Goal: Task Accomplishment & Management: Manage account settings

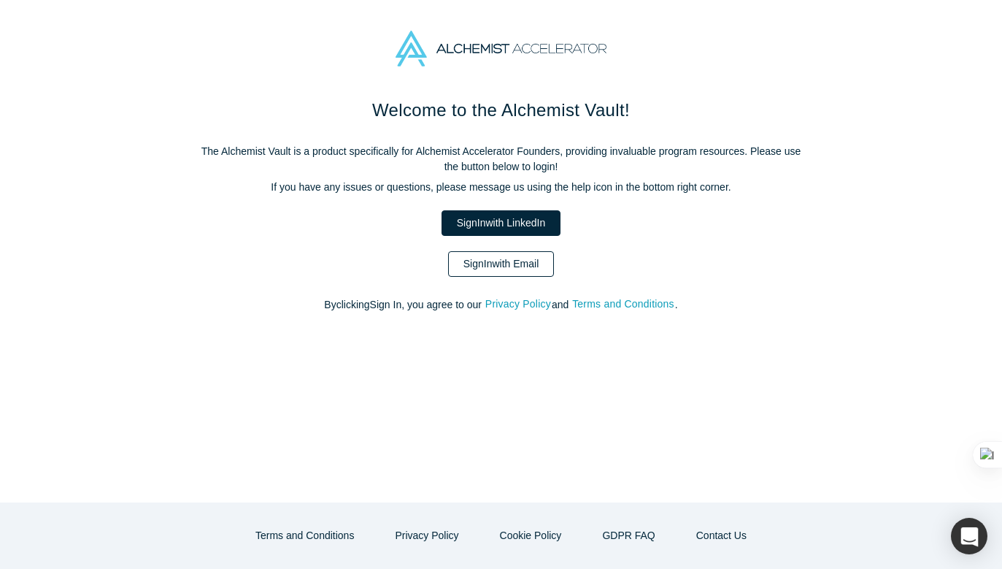
click at [493, 266] on link "Sign In with Email" at bounding box center [501, 264] width 107 height 26
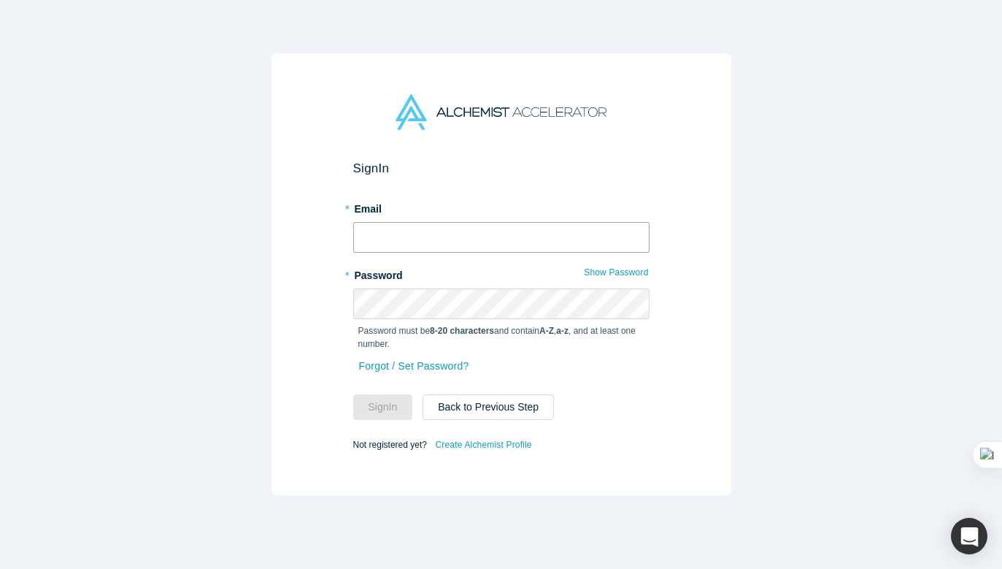
click at [469, 237] on input "text" at bounding box center [501, 237] width 296 height 31
click at [441, 247] on input "text" at bounding box center [501, 237] width 296 height 31
type input "yukai@alchemistaccelerator.com"
click at [391, 239] on input "text" at bounding box center [501, 237] width 296 height 31
type input "yukai@alchemist"
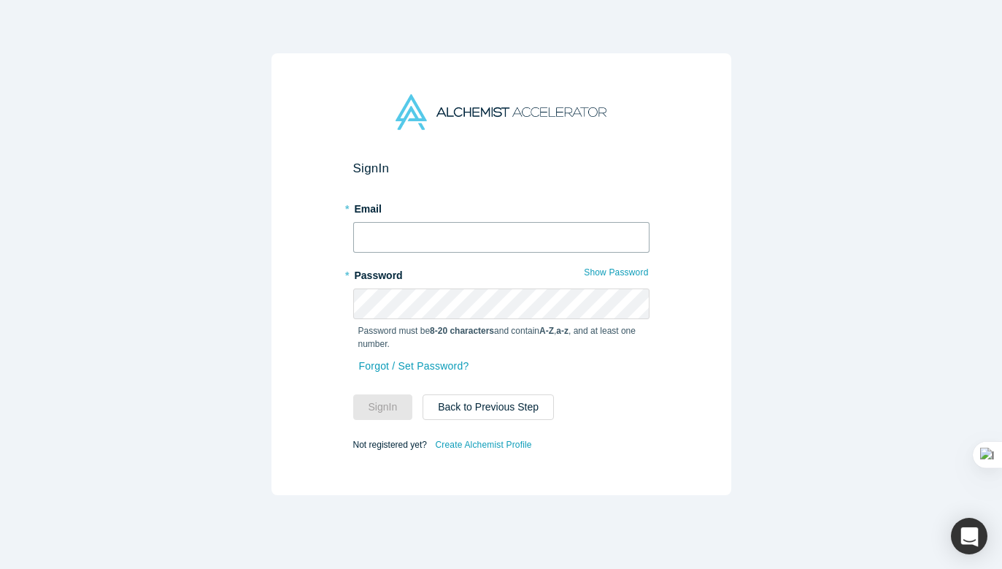
click at [400, 228] on input "text" at bounding box center [501, 237] width 296 height 31
click at [422, 231] on input "text" at bounding box center [501, 237] width 296 height 31
click at [451, 239] on input "text" at bounding box center [501, 237] width 296 height 31
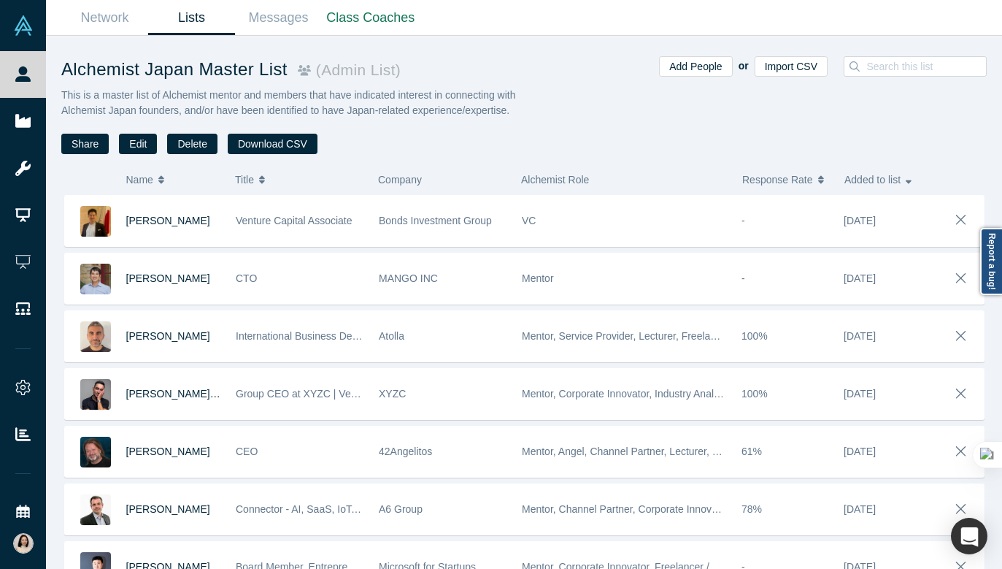
click at [614, 86] on div "Add People or Import CSV" at bounding box center [755, 105] width 463 height 98
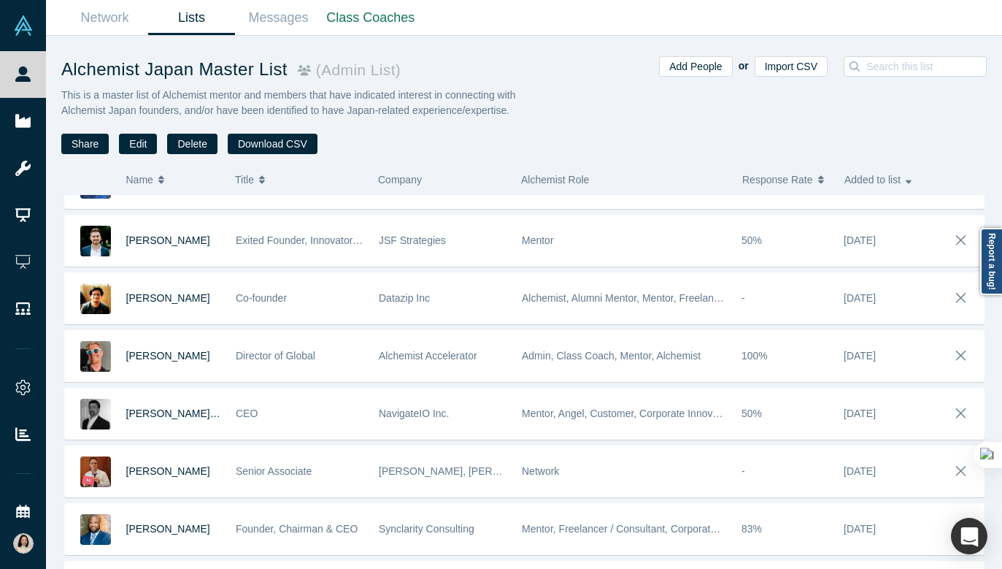
scroll to position [901, 0]
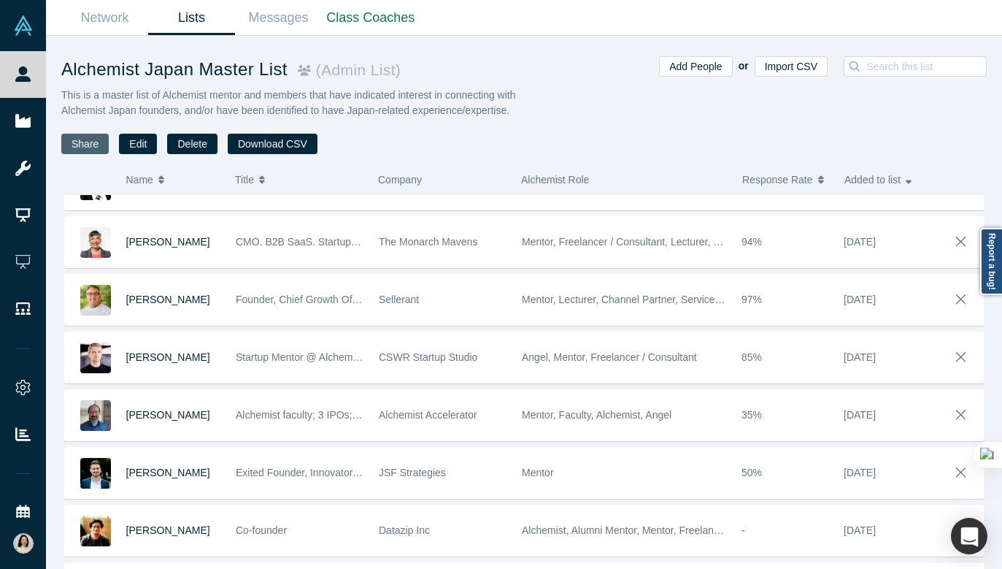
click at [94, 142] on button "Share" at bounding box center [84, 144] width 47 height 20
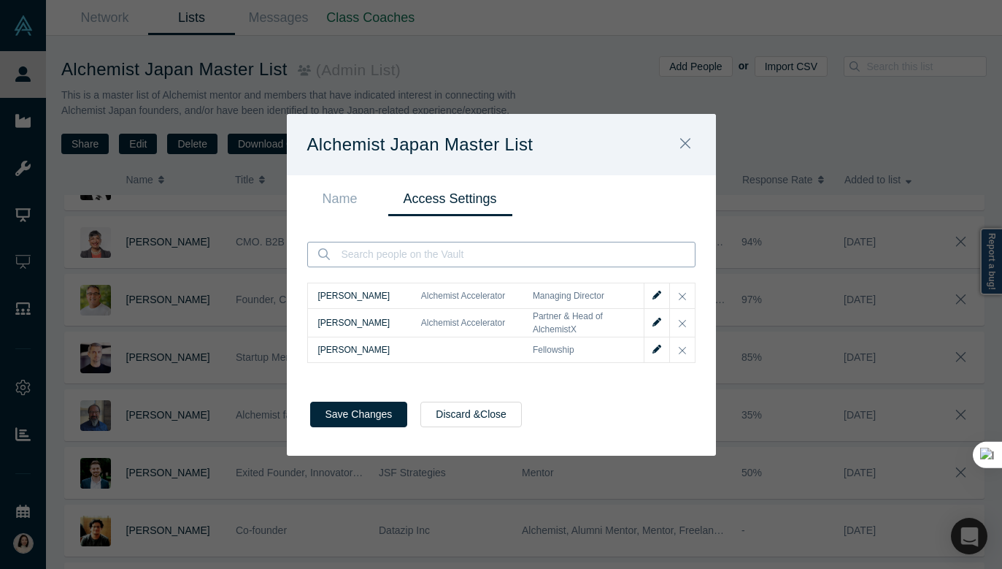
click at [374, 254] on input at bounding box center [517, 254] width 355 height 24
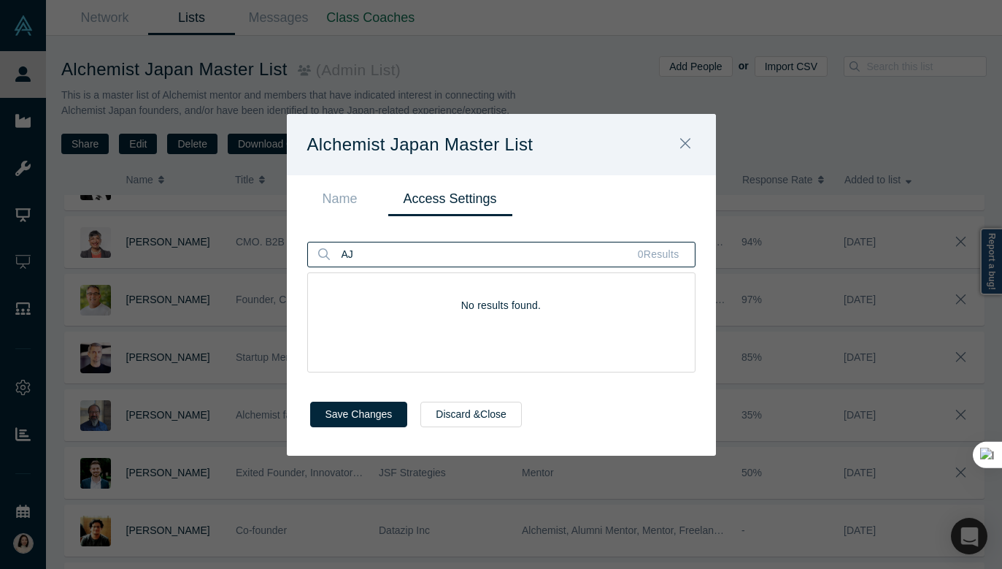
type input "A"
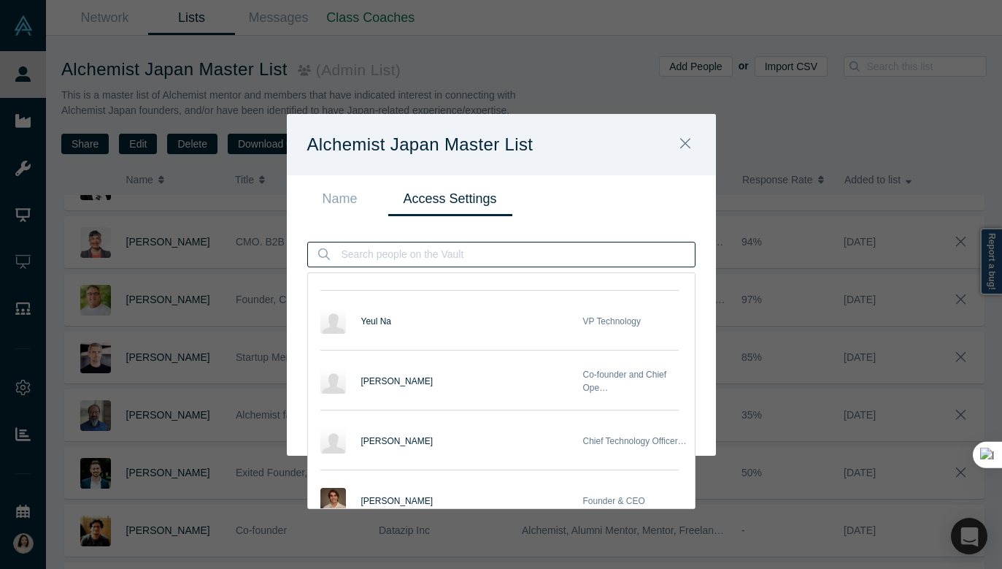
scroll to position [0, 0]
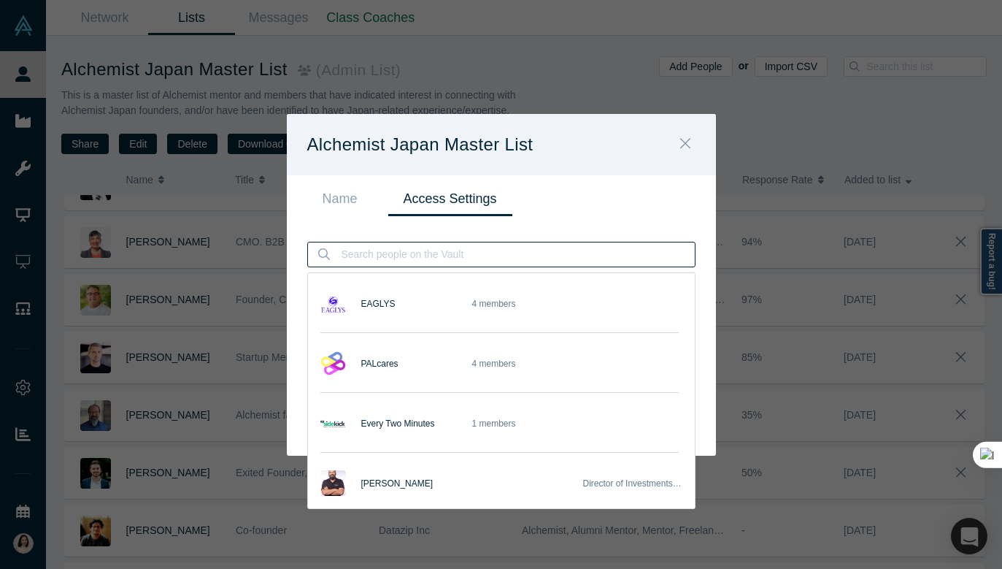
click at [685, 146] on icon "Close" at bounding box center [685, 143] width 10 height 16
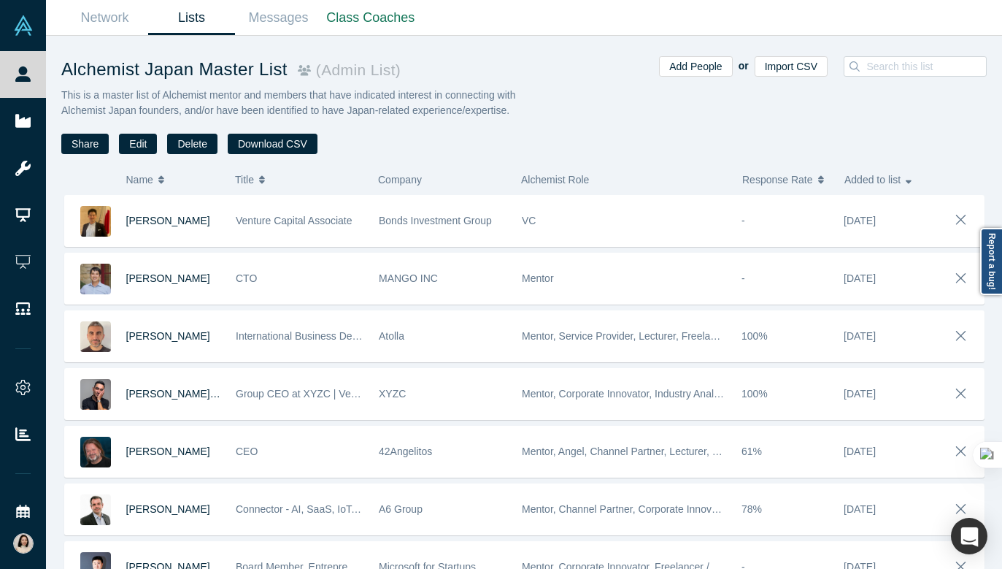
click at [180, 21] on link "Lists" at bounding box center [191, 18] width 87 height 34
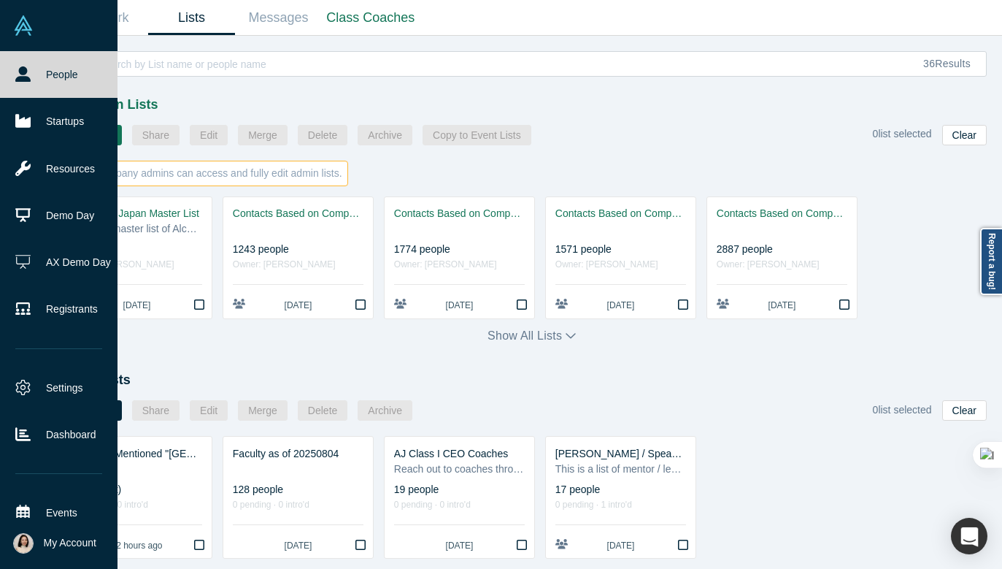
click at [15, 81] on icon at bounding box center [22, 73] width 15 height 15
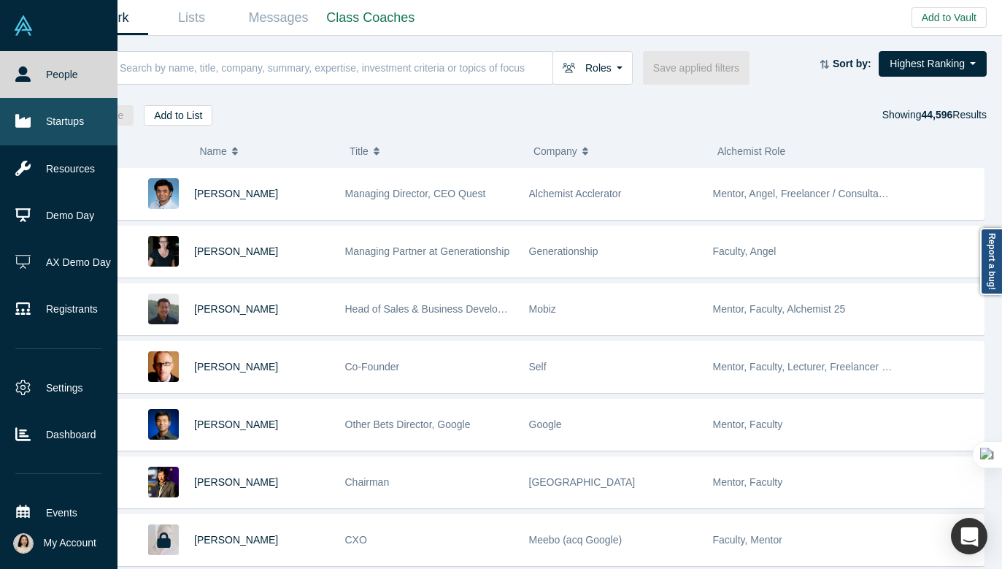
click at [58, 136] on link "Startups" at bounding box center [59, 121] width 118 height 47
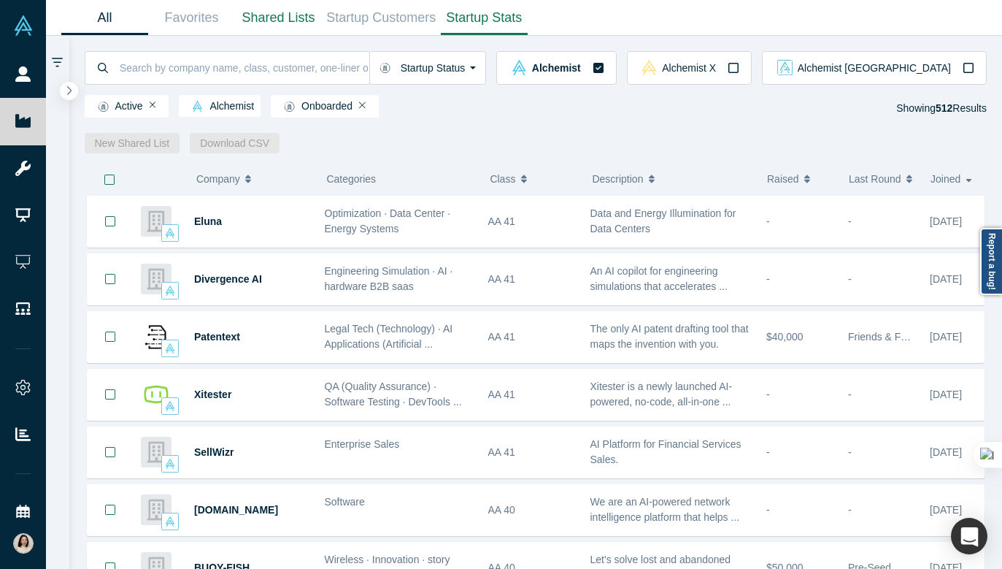
click at [480, 15] on link "Startup Stats" at bounding box center [484, 18] width 87 height 34
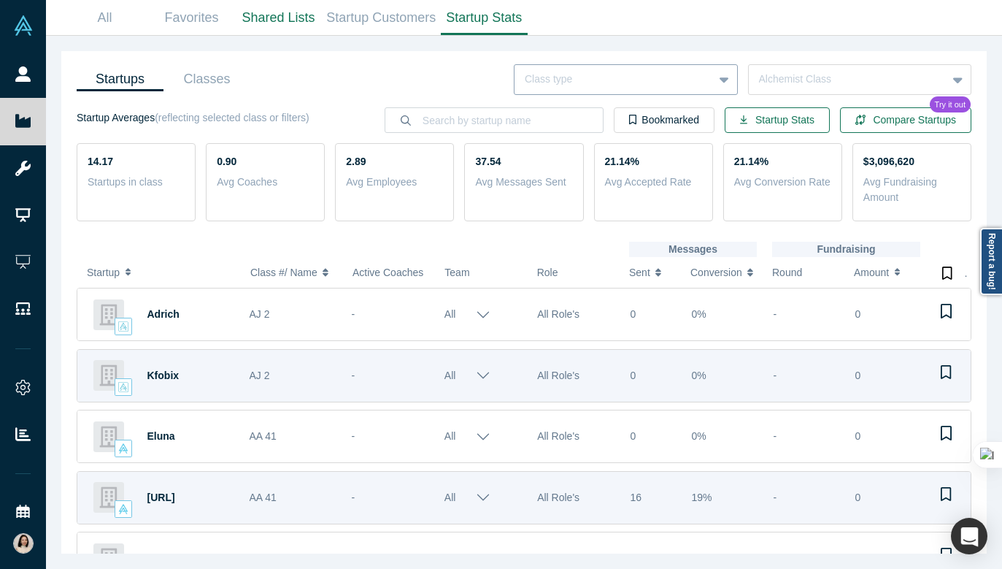
click at [658, 84] on div at bounding box center [614, 79] width 178 height 18
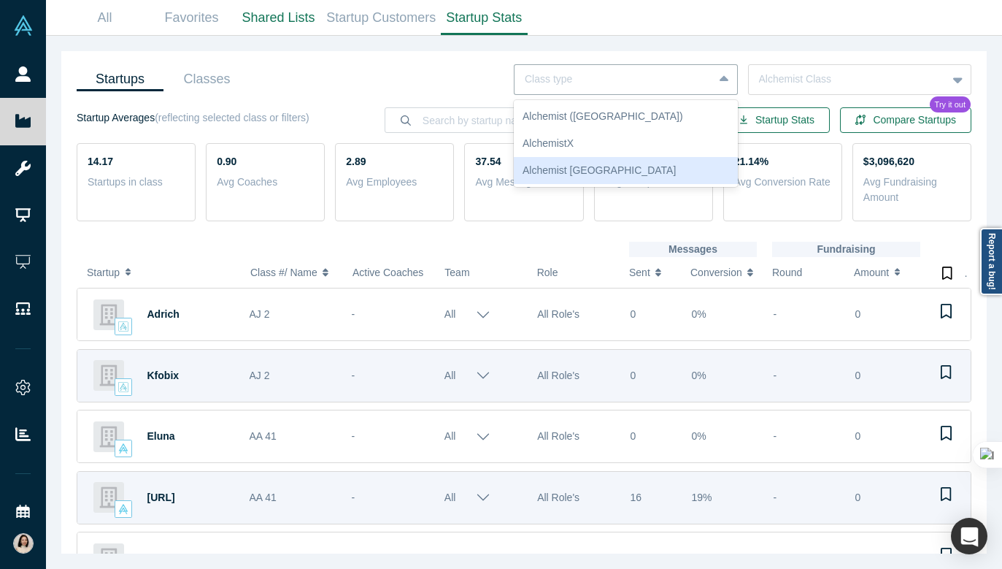
click at [572, 169] on div "Alchemist Japan" at bounding box center [626, 170] width 224 height 27
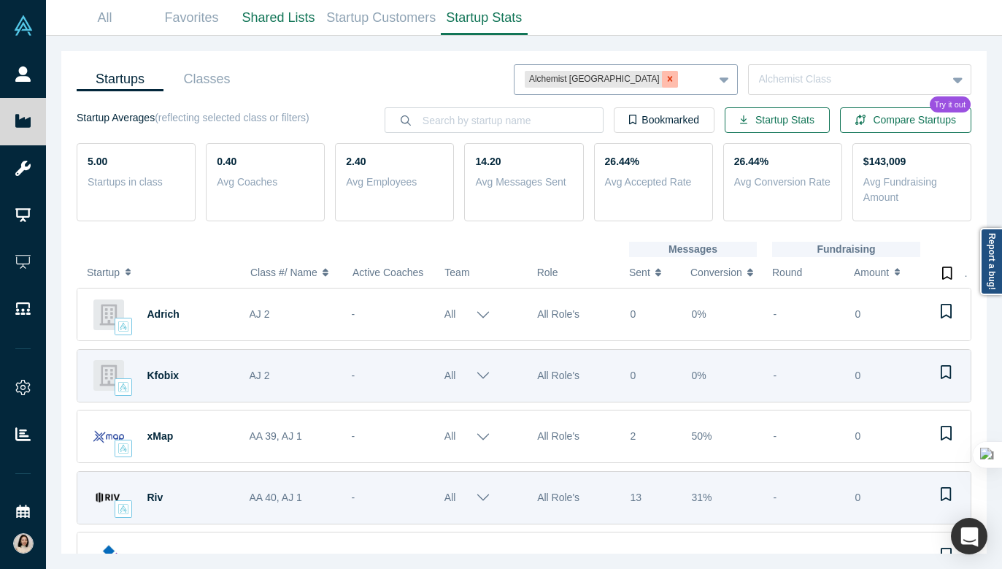
click at [665, 80] on icon "Remove Alchemist Japan" at bounding box center [670, 79] width 10 height 10
click at [611, 74] on div at bounding box center [614, 79] width 178 height 18
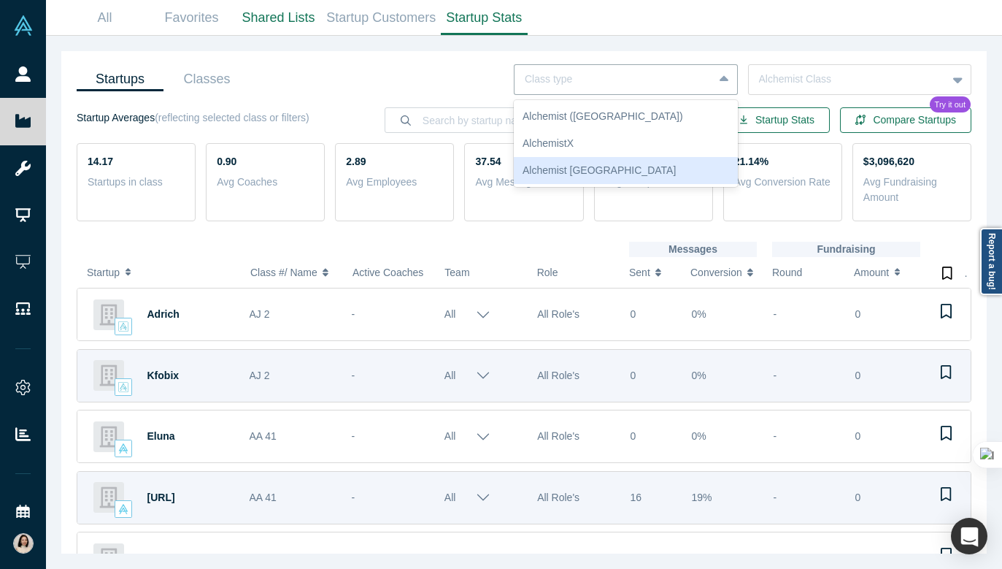
click at [559, 169] on div "Alchemist Japan" at bounding box center [626, 170] width 224 height 27
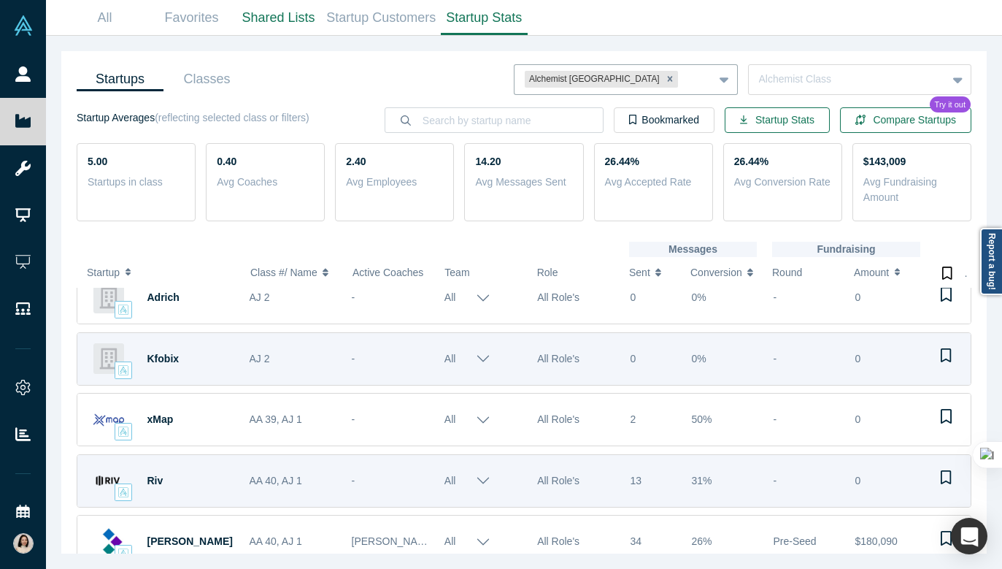
scroll to position [15, 0]
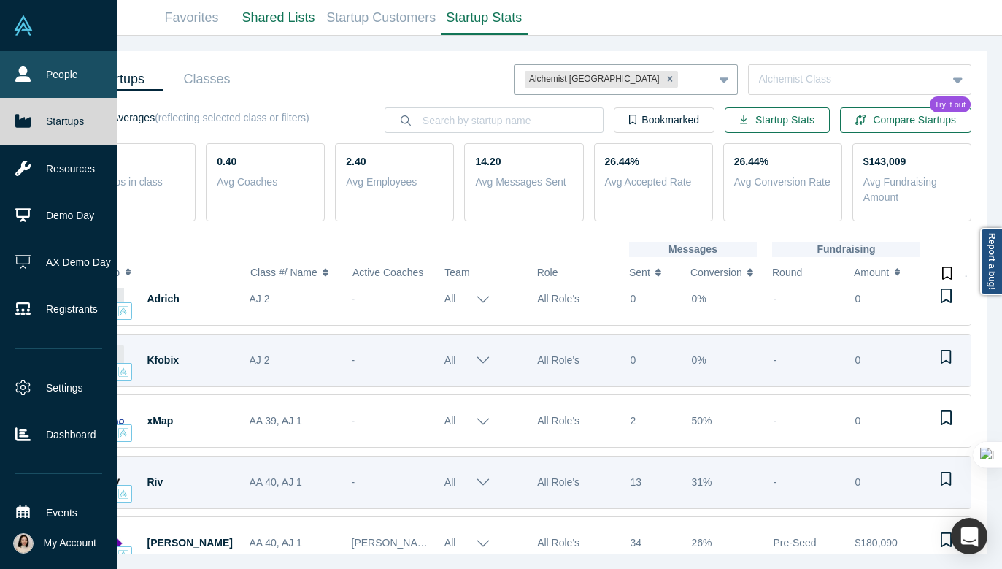
click at [30, 84] on link "People" at bounding box center [59, 74] width 118 height 47
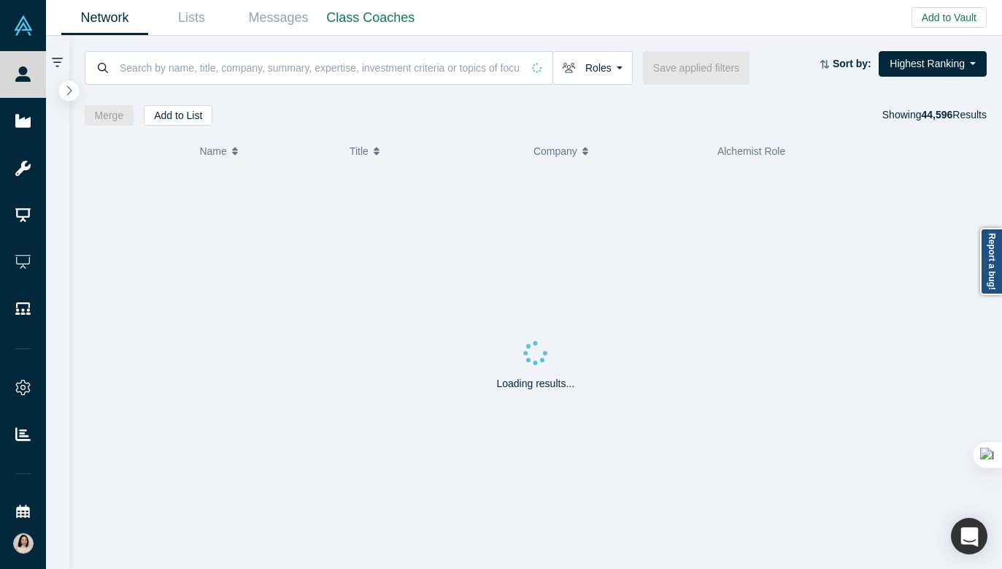
click at [66, 85] on icon "button" at bounding box center [69, 90] width 7 height 11
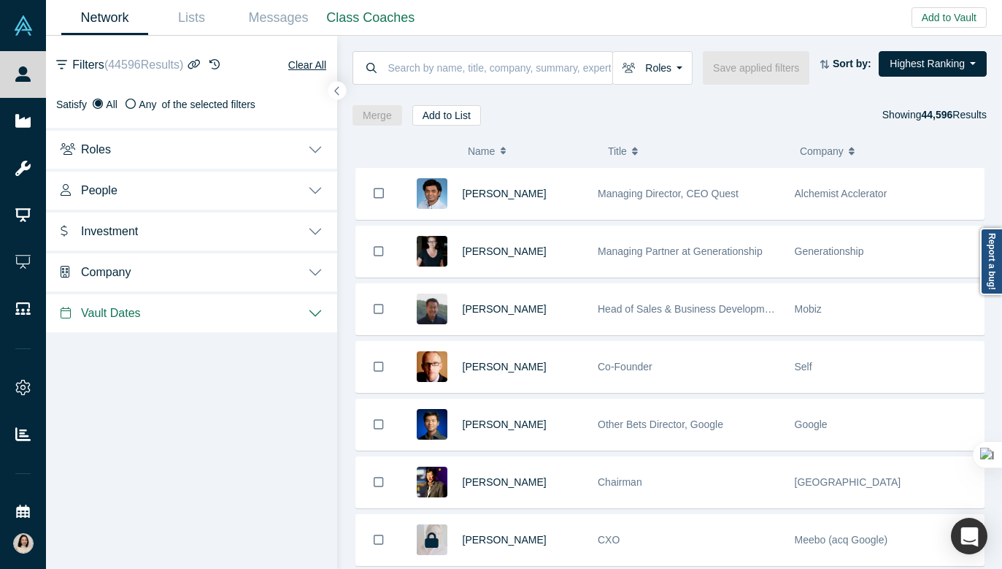
click at [309, 153] on button "Roles" at bounding box center [191, 148] width 291 height 41
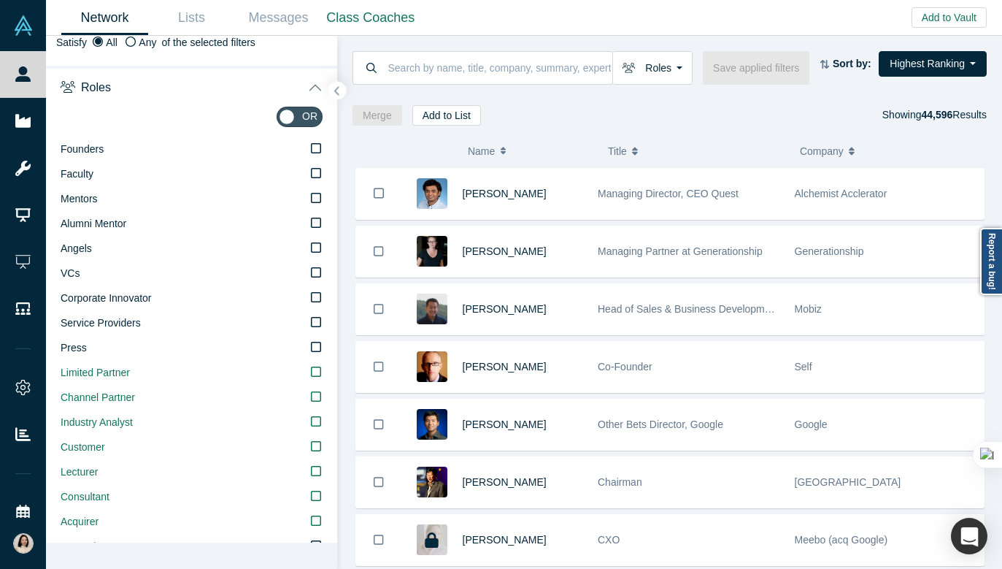
scroll to position [60, 0]
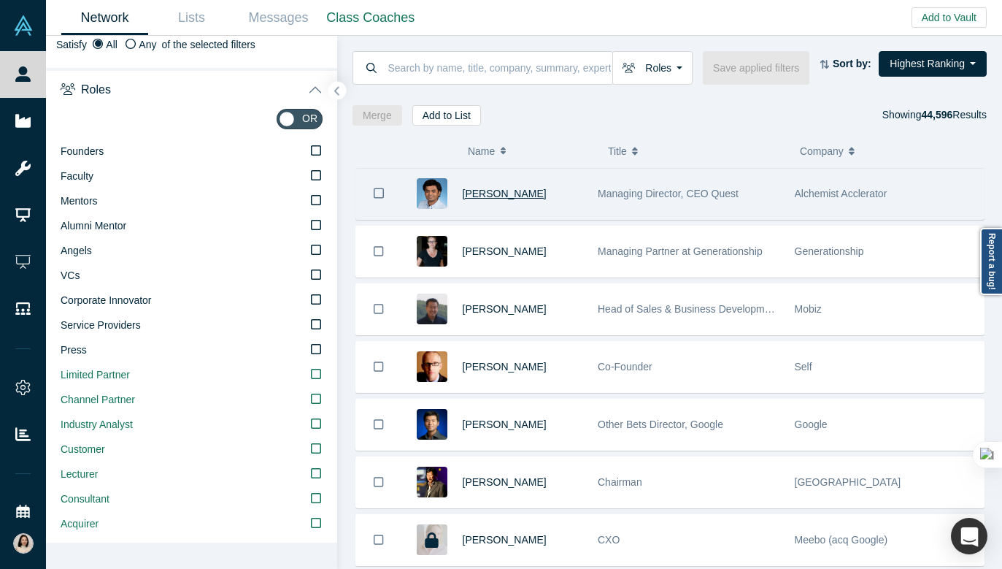
click at [495, 193] on span "[PERSON_NAME]" at bounding box center [505, 194] width 84 height 12
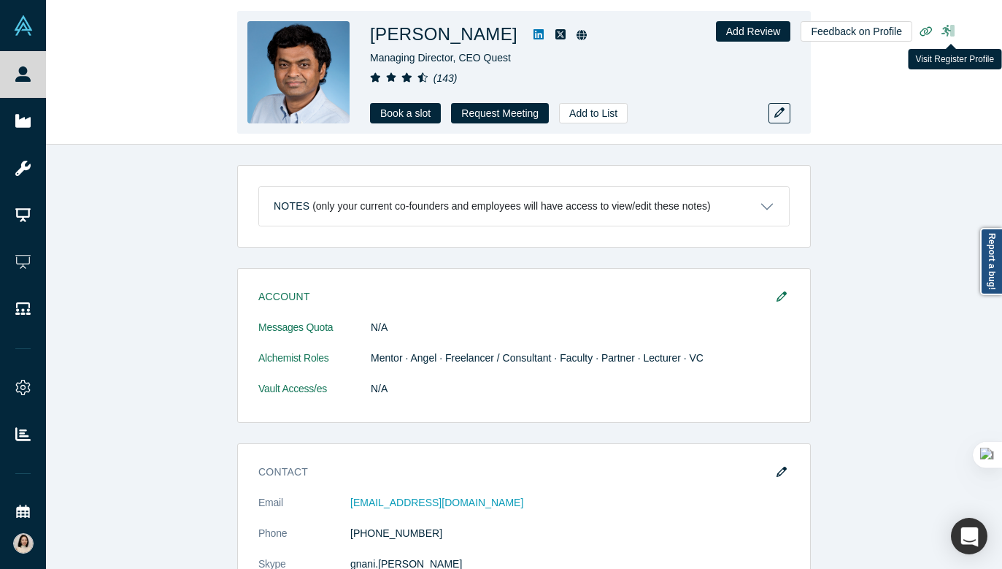
click at [950, 26] on icon at bounding box center [948, 31] width 15 height 12
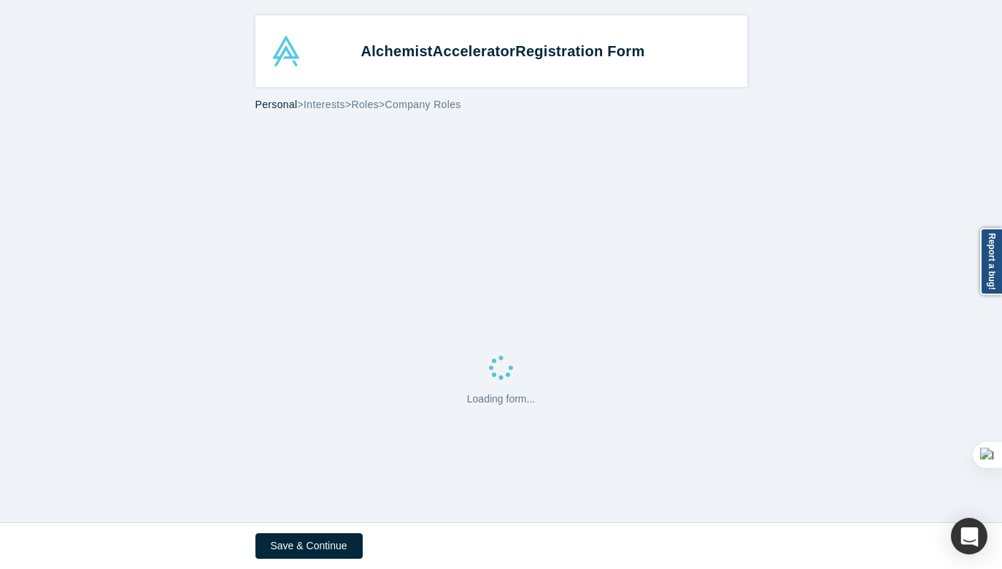
select select "US"
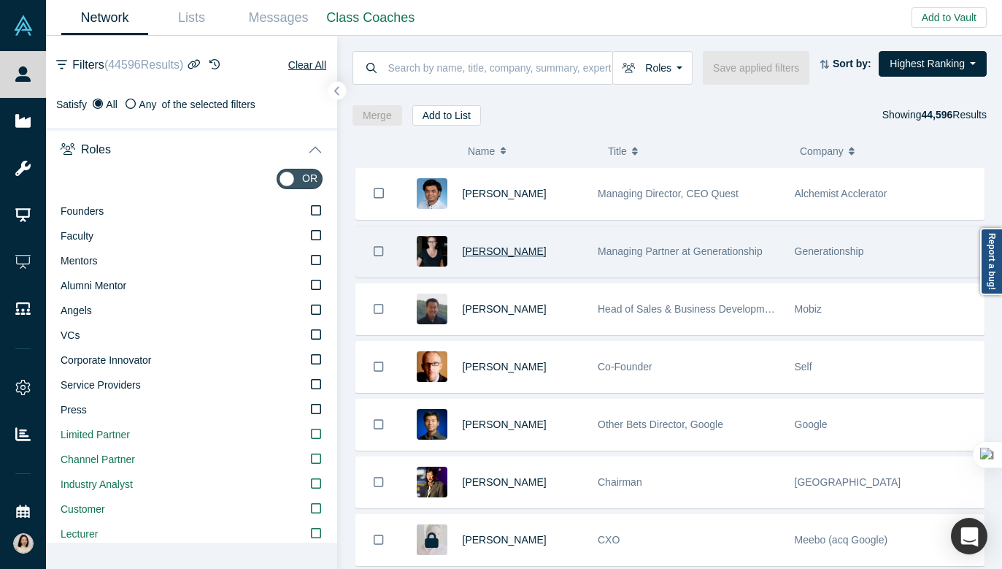
click at [477, 252] on span "[PERSON_NAME]" at bounding box center [505, 251] width 84 height 12
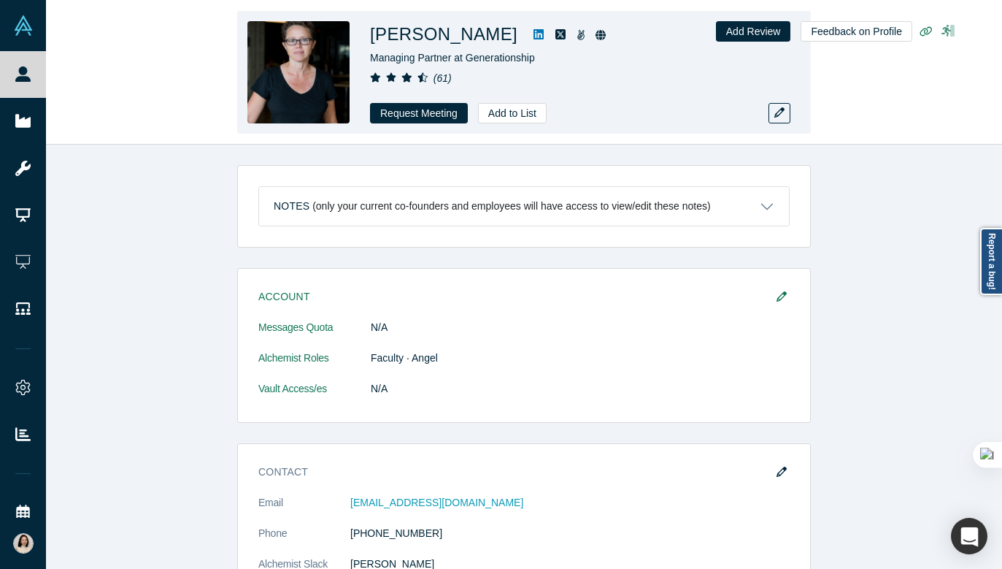
click at [951, 33] on icon at bounding box center [952, 31] width 4 height 12
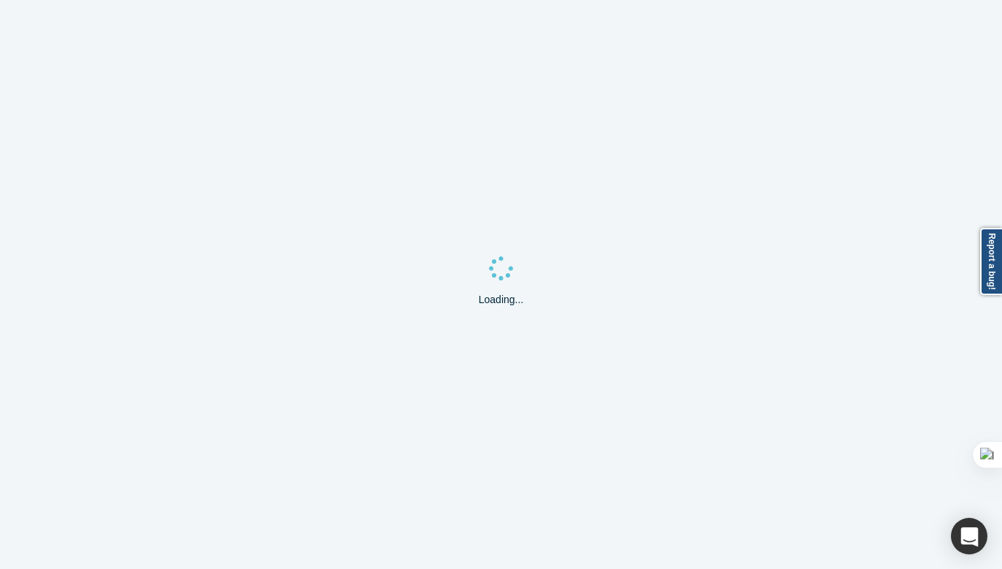
select select "US"
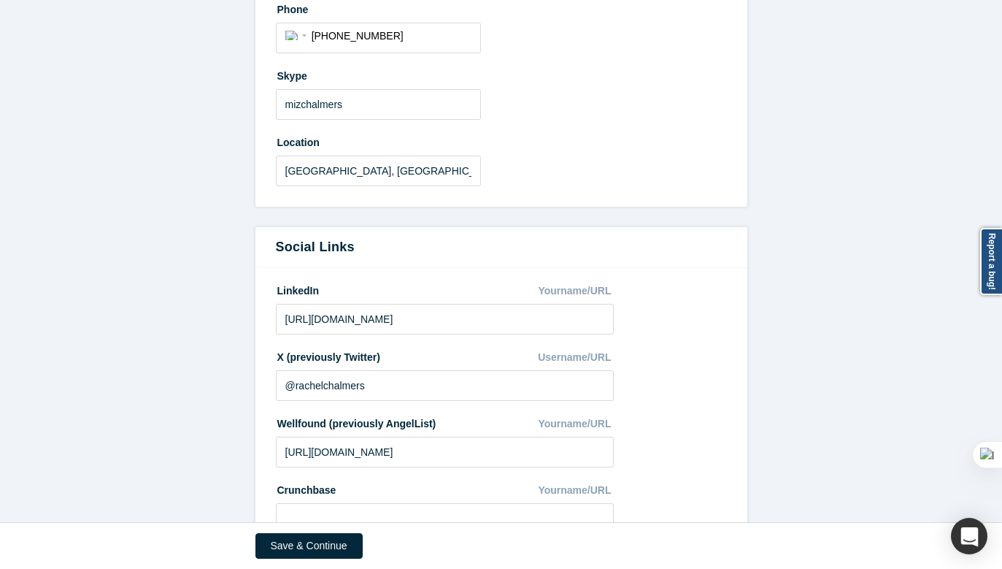
scroll to position [758, 0]
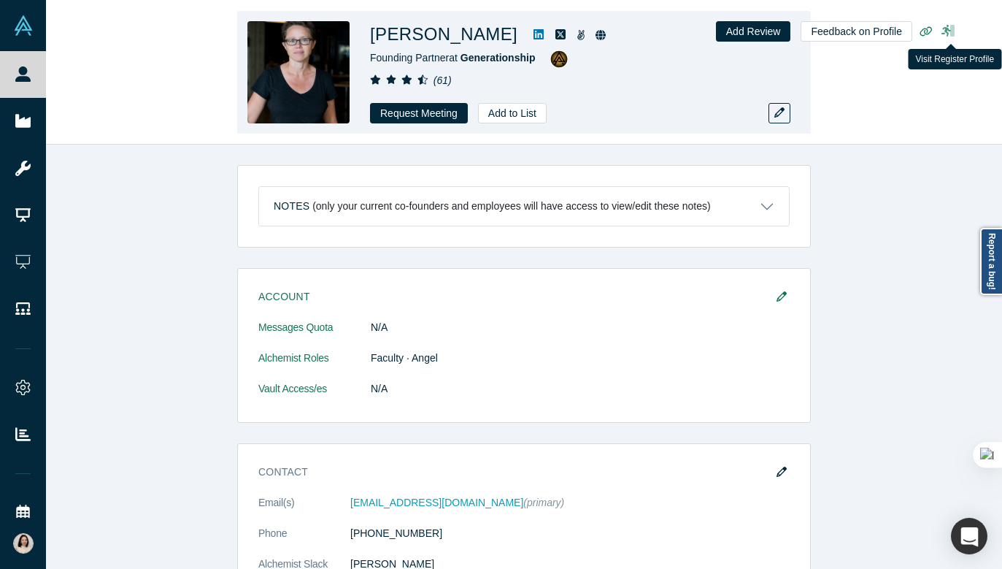
click at [953, 29] on icon at bounding box center [952, 31] width 4 height 12
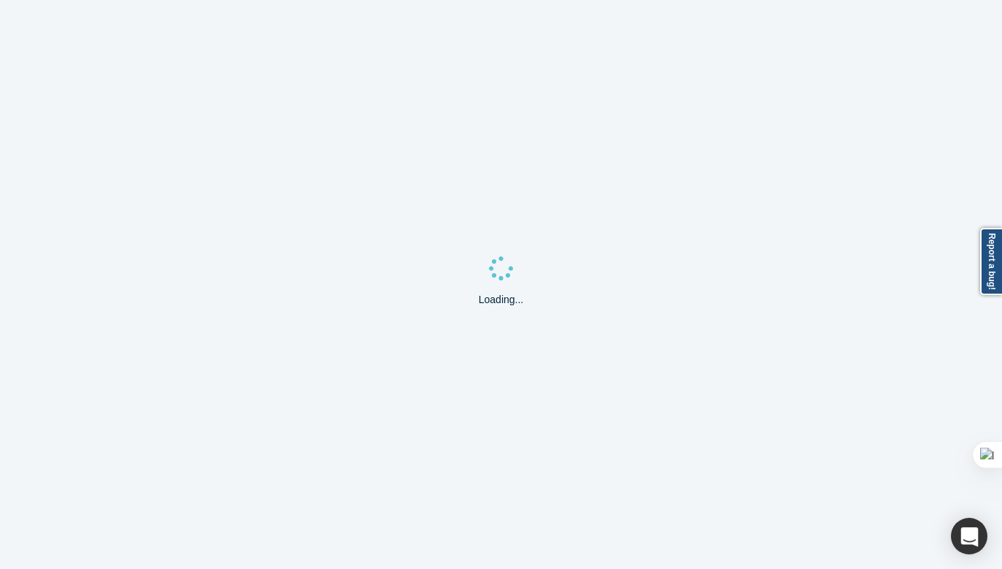
select select "US"
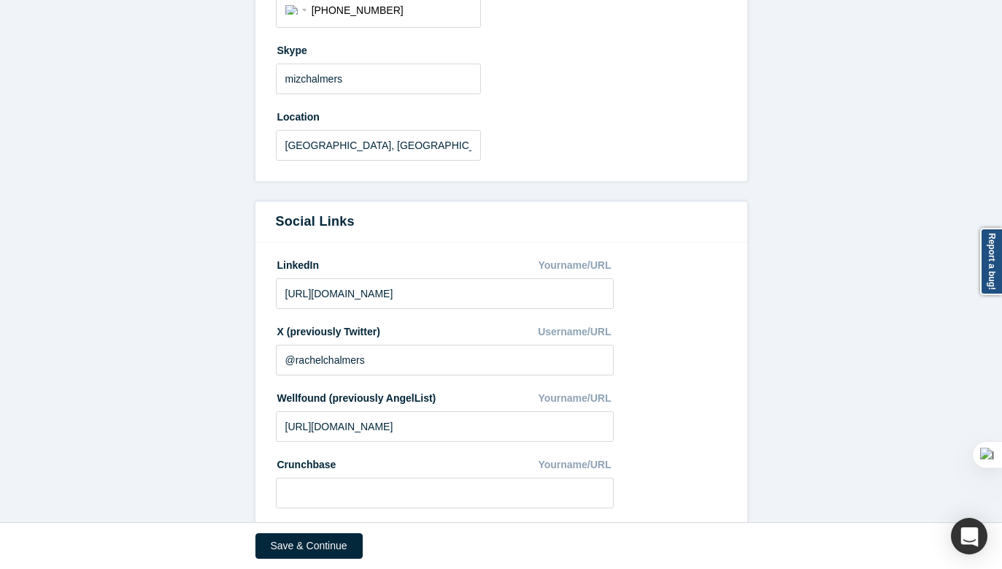
scroll to position [758, 0]
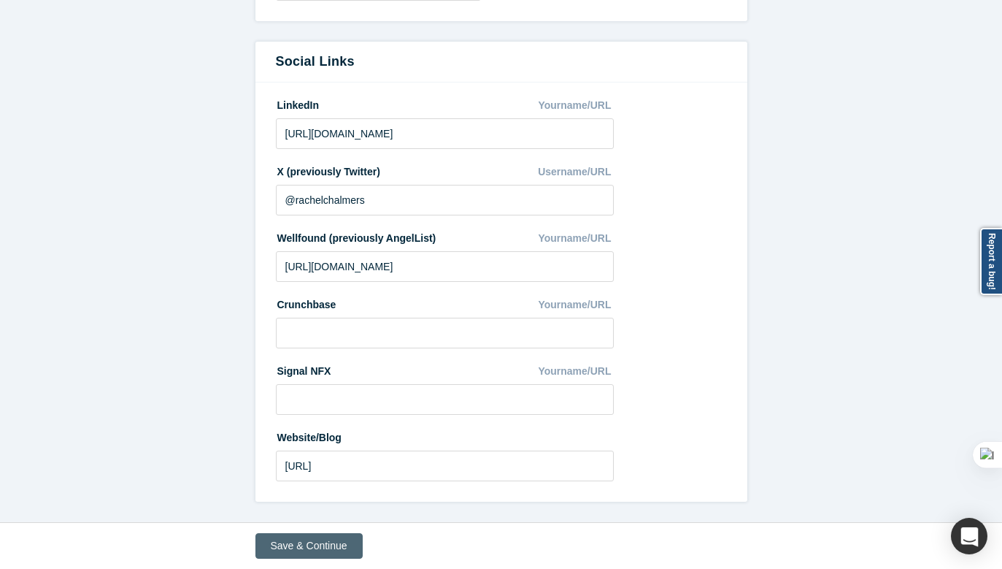
click at [307, 540] on button "Save & Continue" at bounding box center [308, 546] width 107 height 26
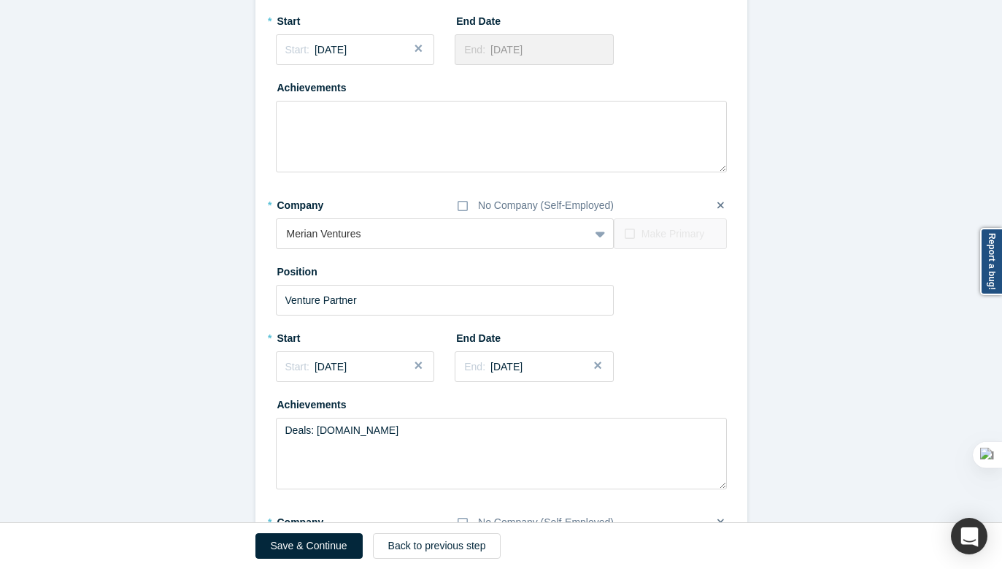
scroll to position [2357, 0]
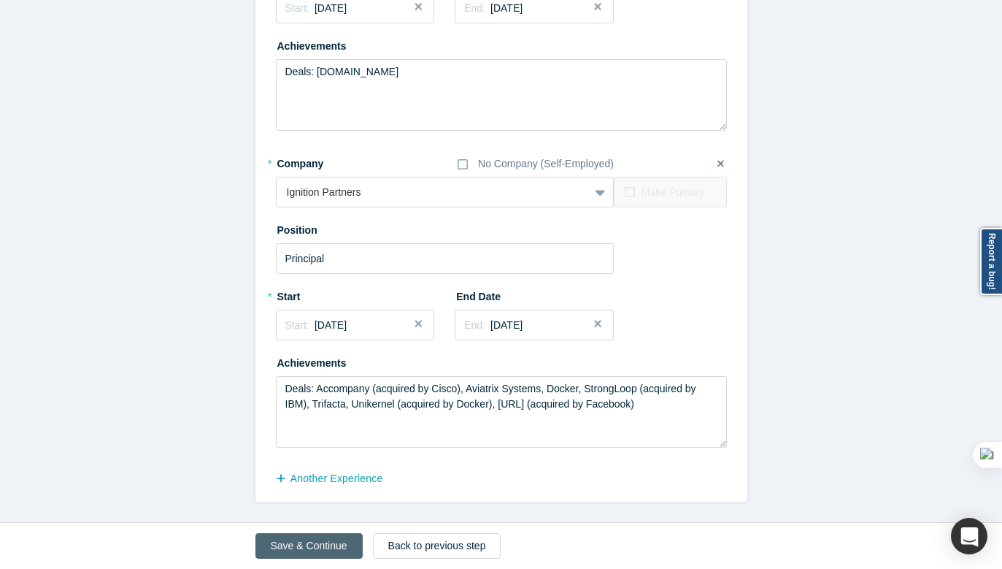
click at [277, 536] on button "Save & Continue" at bounding box center [308, 546] width 107 height 26
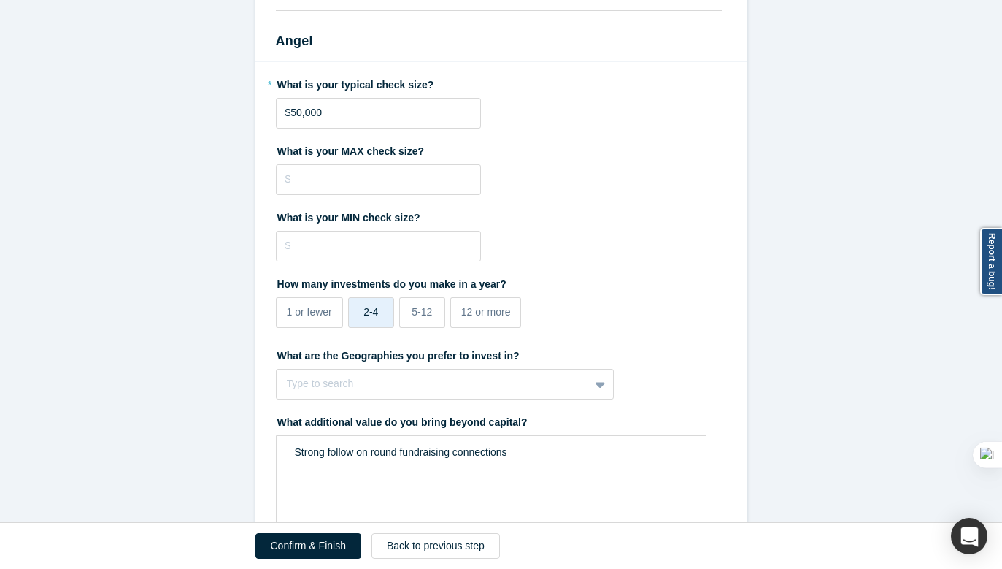
scroll to position [1990, 0]
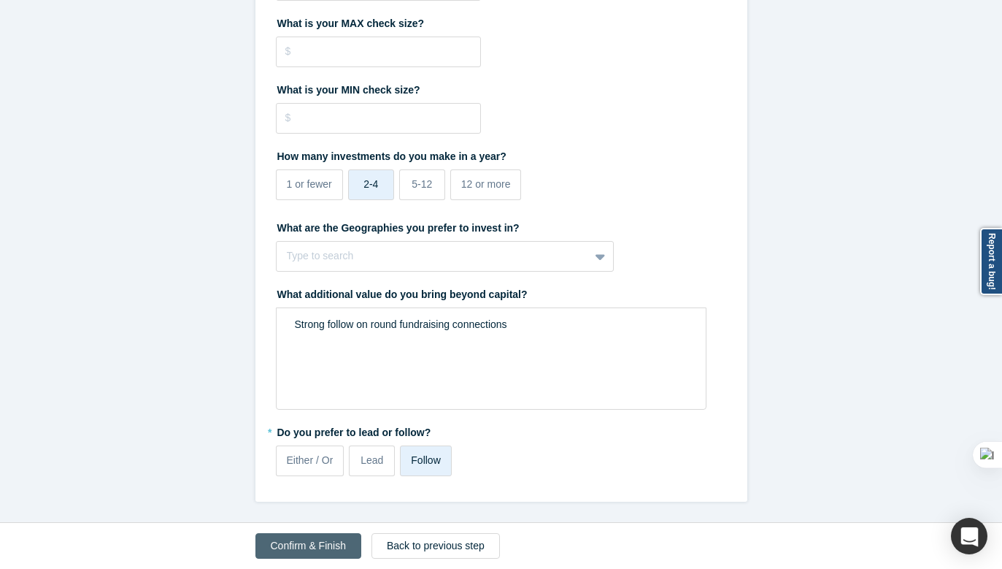
click at [298, 547] on button "Confirm & Finish" at bounding box center [308, 546] width 106 height 26
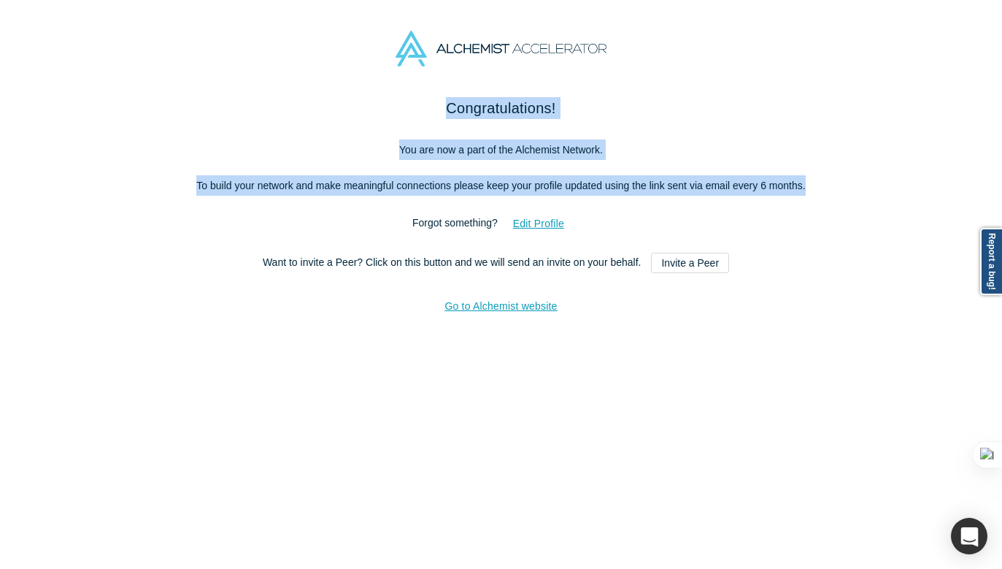
drag, startPoint x: 445, startPoint y: 109, endPoint x: 542, endPoint y: 207, distance: 138.8
click at [542, 207] on div "Congratulations! You are now a part of the Alchemist Network. To build your net…" at bounding box center [501, 215] width 613 height 237
click at [656, 196] on p "To build your network and make meaningful connections please keep your profile …" at bounding box center [501, 185] width 613 height 20
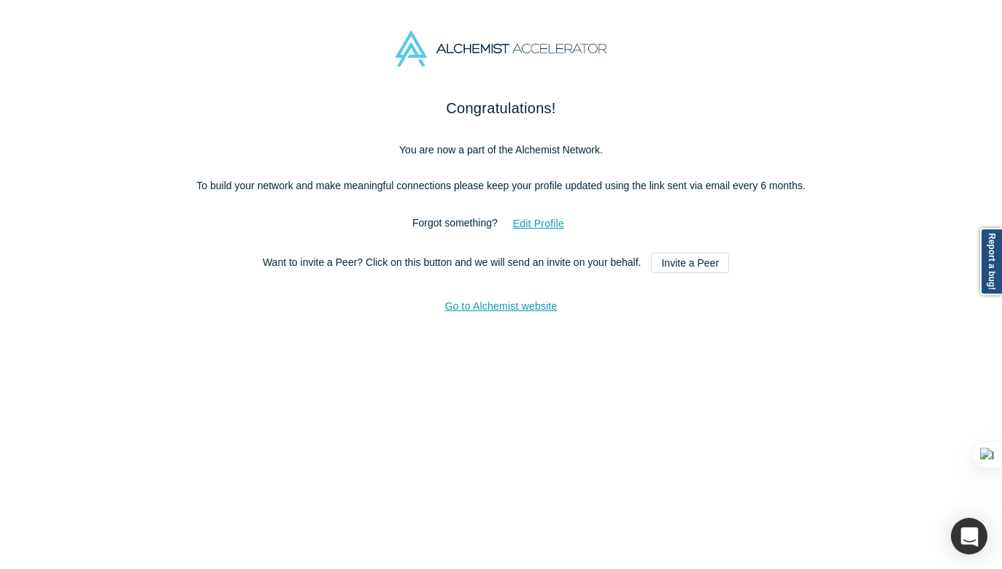
click at [491, 42] on img at bounding box center [501, 49] width 210 height 36
click at [477, 312] on link "Go to Alchemist website" at bounding box center [501, 306] width 112 height 12
click at [462, 56] on img at bounding box center [501, 49] width 210 height 36
click at [417, 44] on img at bounding box center [501, 49] width 210 height 36
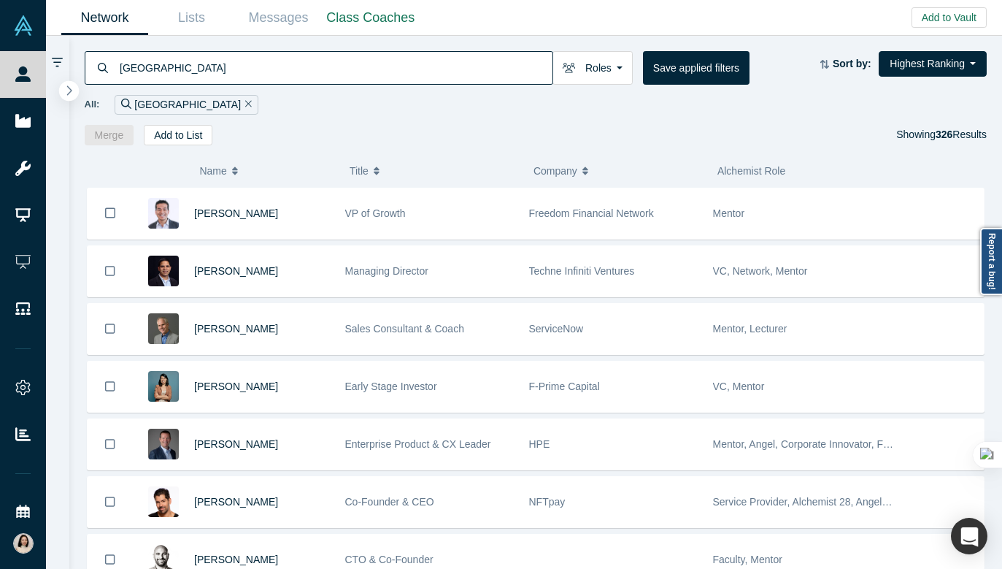
click at [70, 92] on icon "button" at bounding box center [69, 89] width 5 height 9
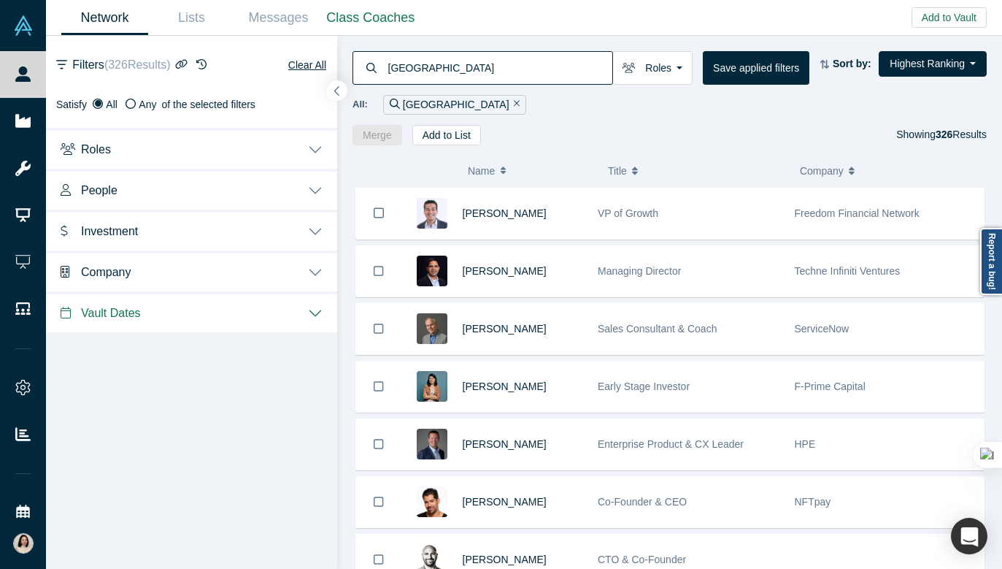
click at [339, 89] on icon "button" at bounding box center [337, 90] width 7 height 11
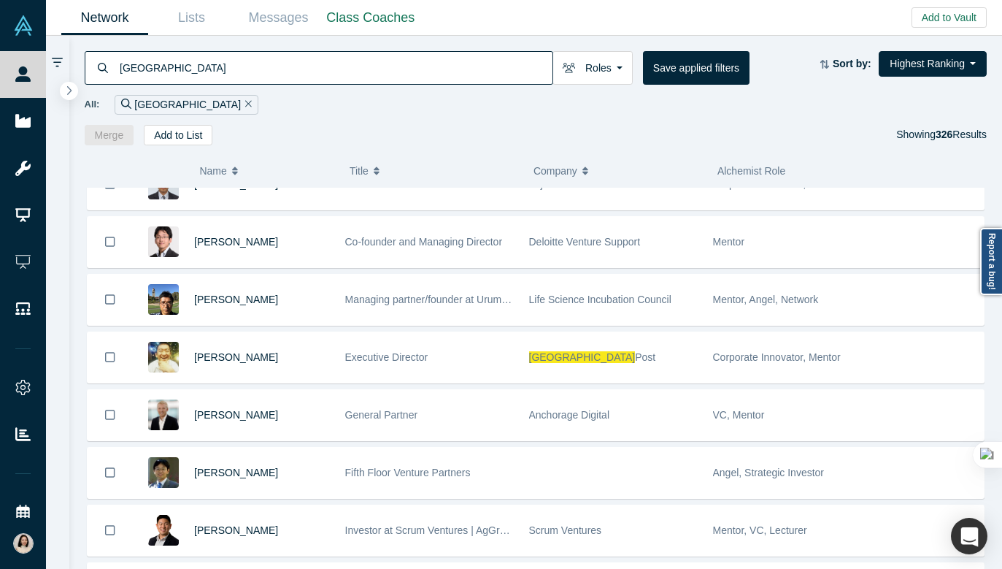
scroll to position [723, 0]
click at [319, 123] on div "japan Roles Founders Faculty Mentors Alumni Mentor Angels VCs Corporate Innovat…" at bounding box center [536, 90] width 934 height 109
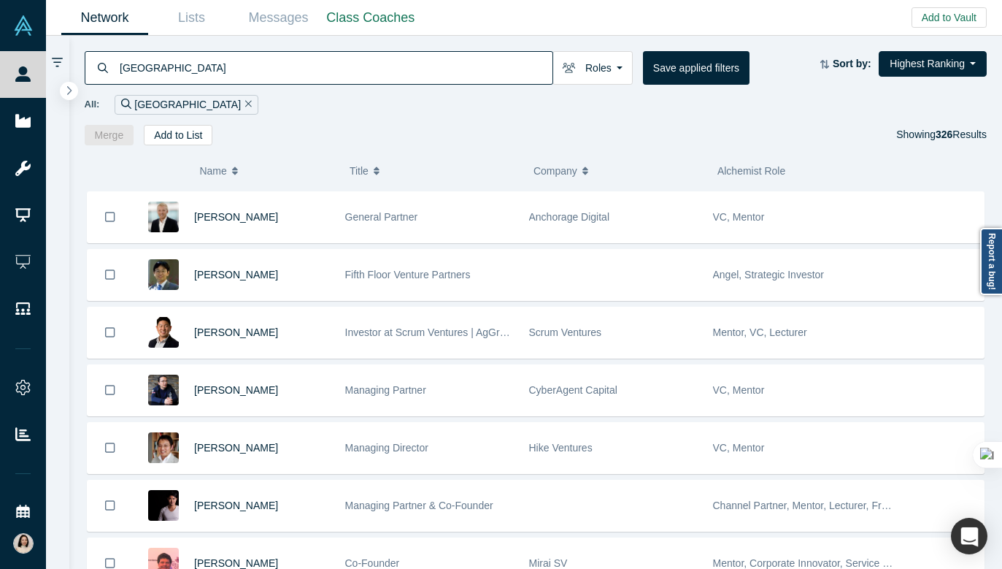
scroll to position [925, 0]
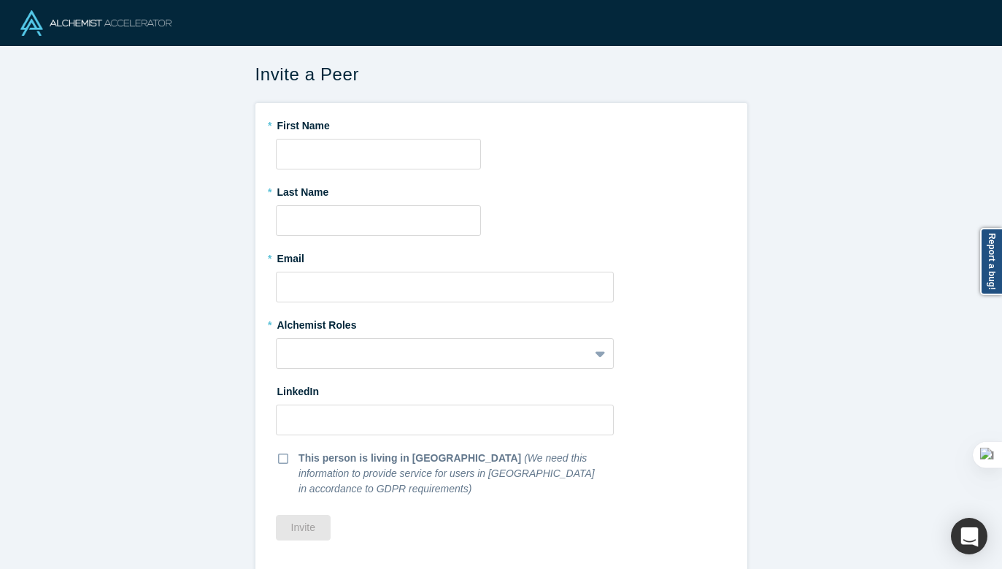
scroll to position [17, 0]
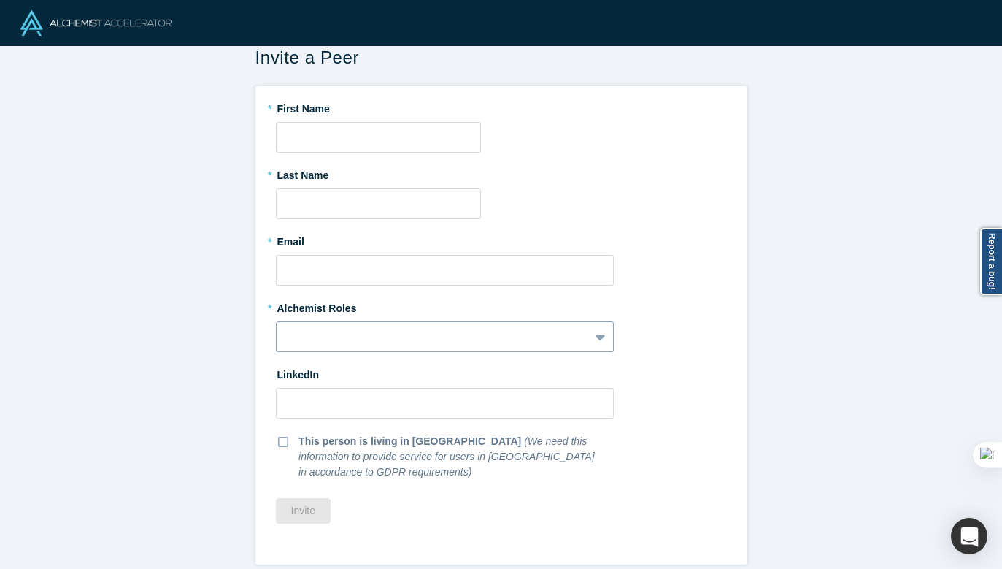
click at [315, 334] on div at bounding box center [433, 337] width 293 height 18
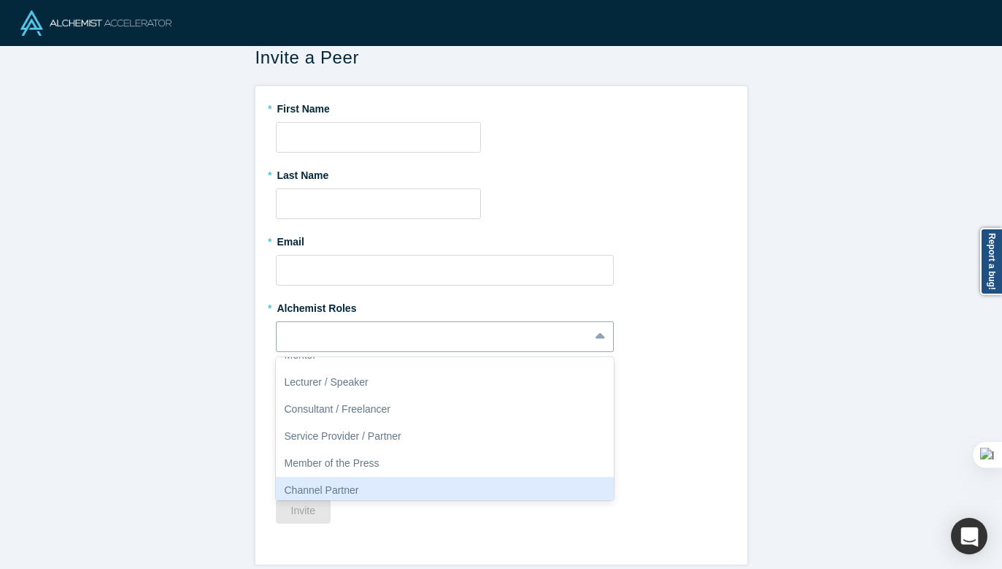
scroll to position [214, 0]
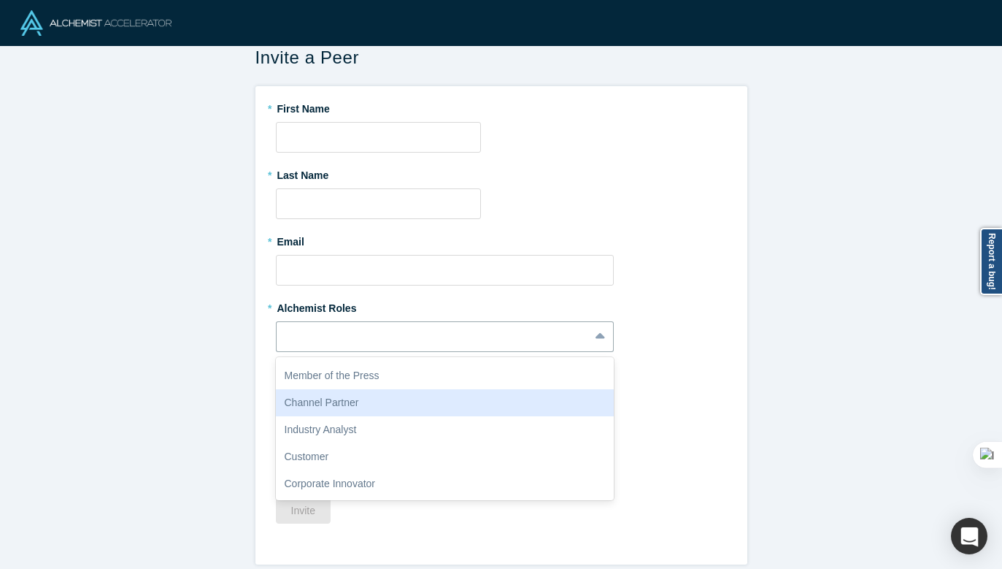
click at [172, 362] on div "Invite a Peer * First Name * Last Name * Email * Alchemist Roles Channel Partne…" at bounding box center [501, 307] width 1002 height 523
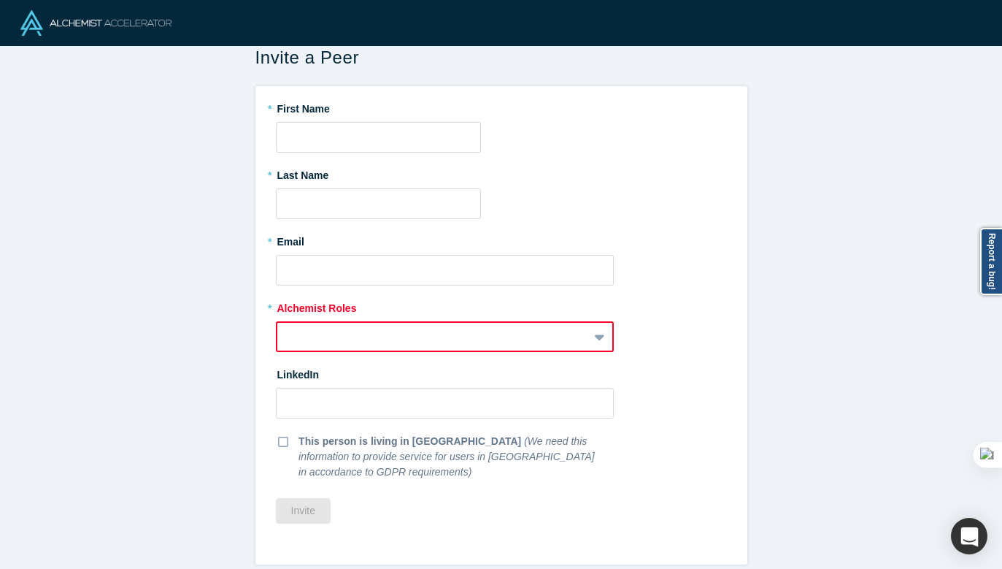
scroll to position [0, 0]
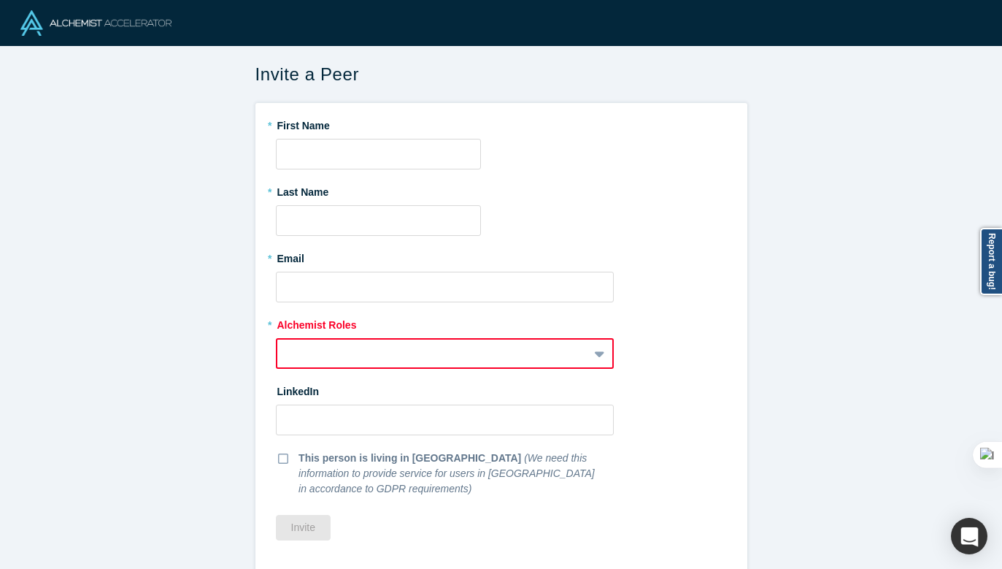
click at [107, 18] on img at bounding box center [95, 23] width 151 height 26
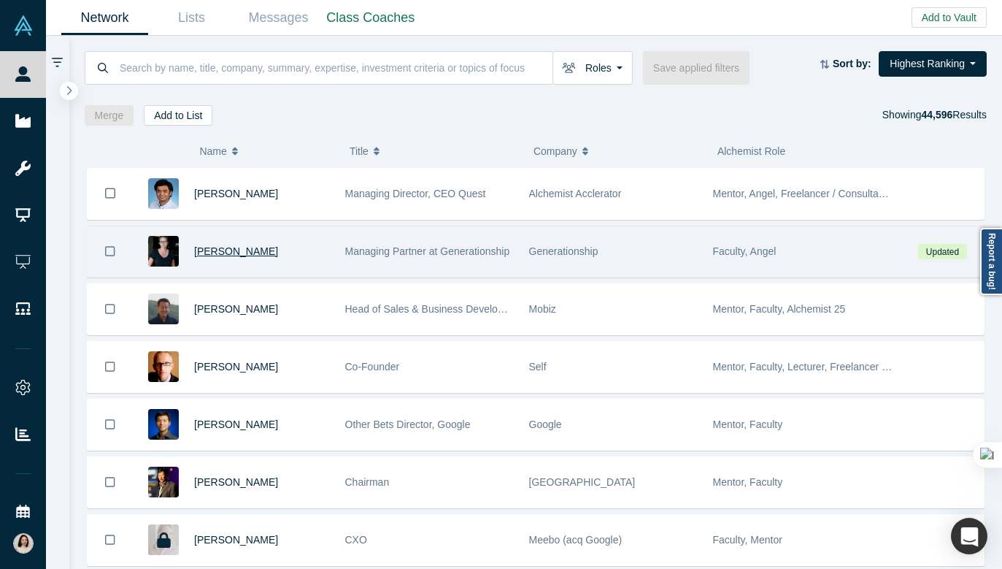
click at [231, 250] on span "[PERSON_NAME]" at bounding box center [236, 251] width 84 height 12
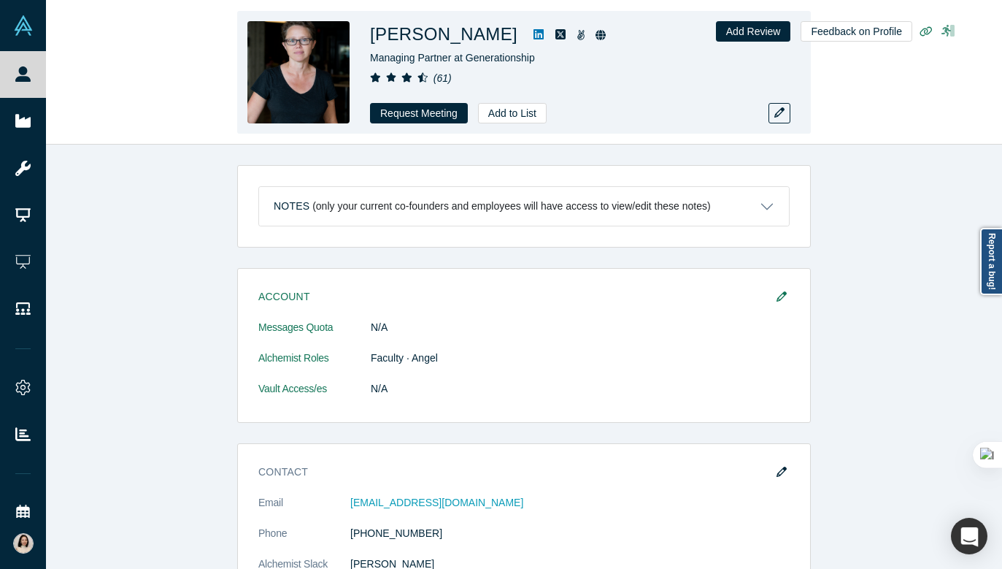
click at [942, 29] on icon at bounding box center [948, 31] width 15 height 12
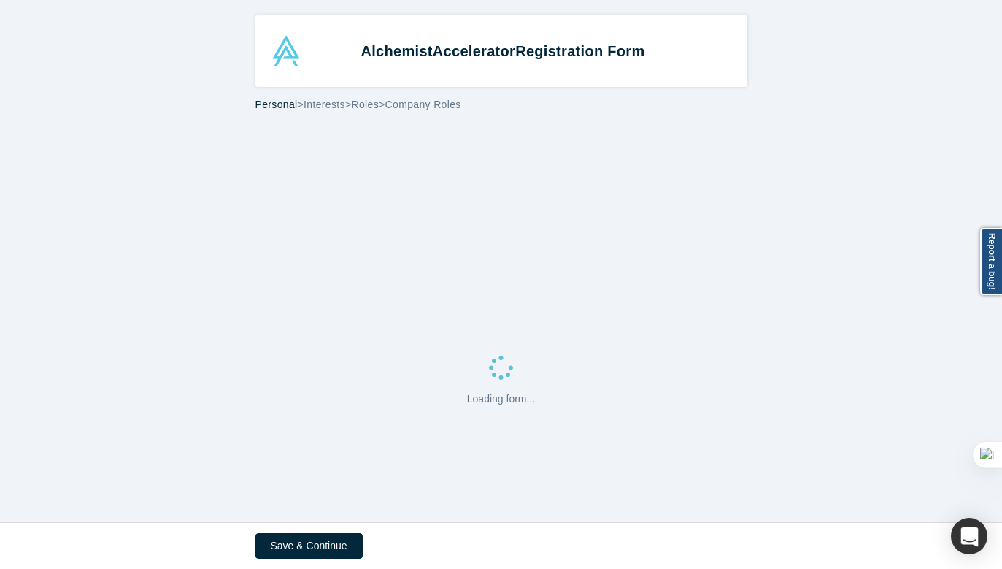
select select "US"
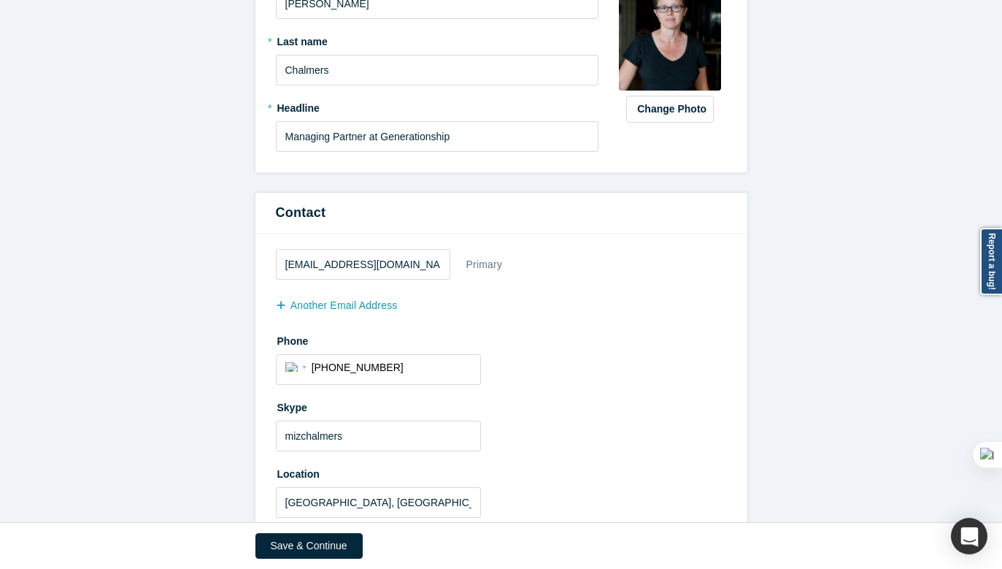
scroll to position [241, 0]
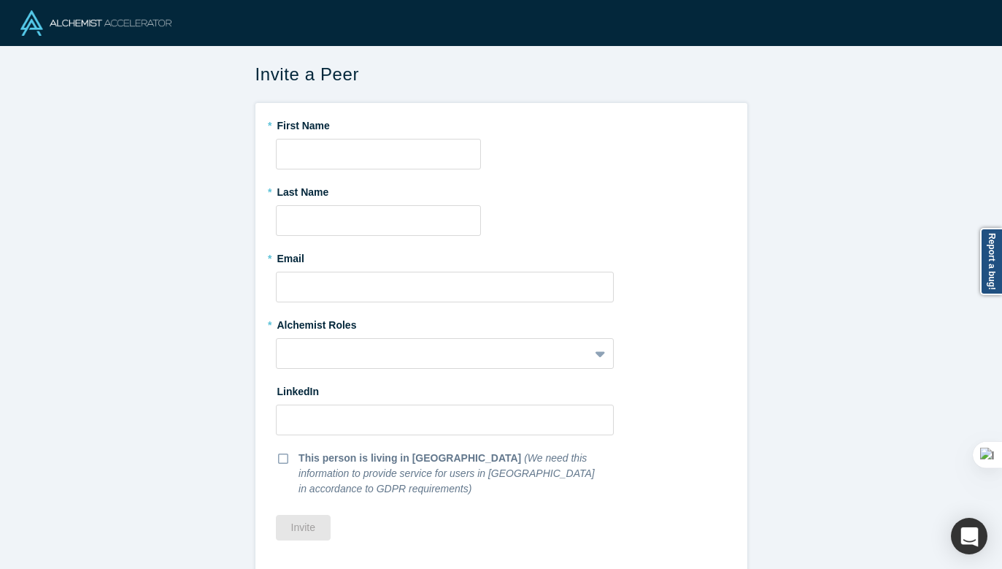
click at [150, 27] on img at bounding box center [95, 23] width 151 height 26
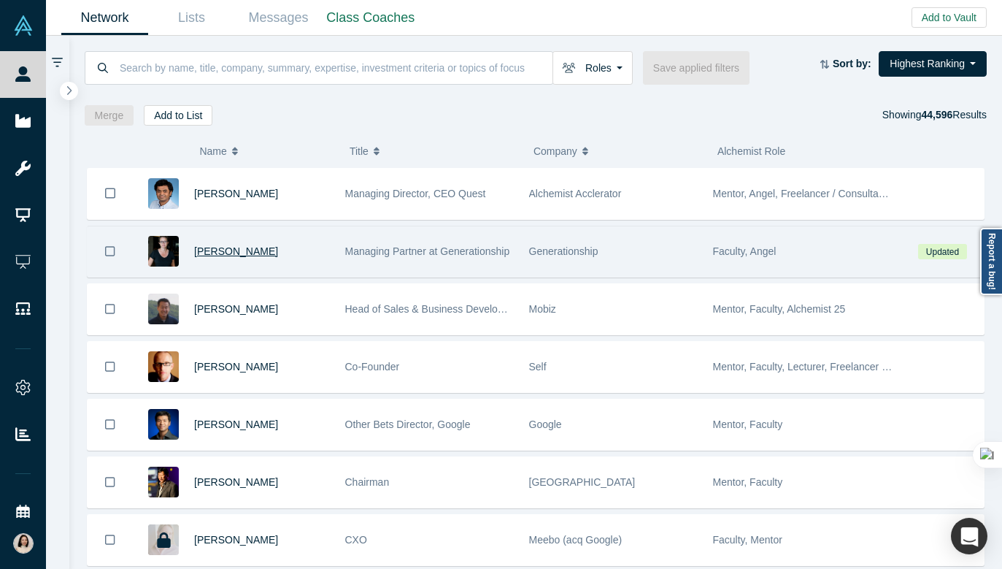
click at [225, 253] on span "[PERSON_NAME]" at bounding box center [236, 251] width 84 height 12
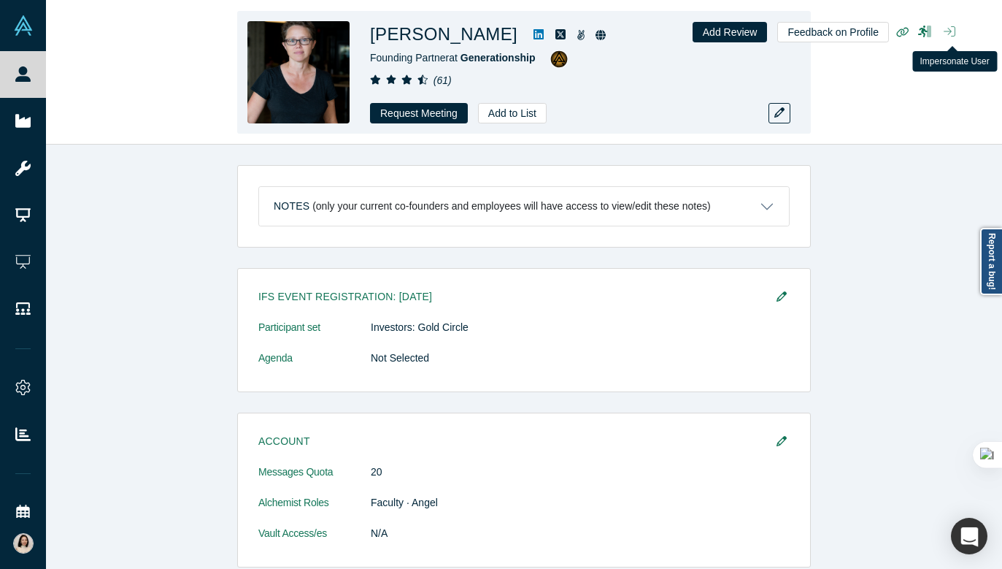
click at [950, 33] on icon "button" at bounding box center [950, 32] width 12 height 12
